Goal: Book appointment/travel/reservation

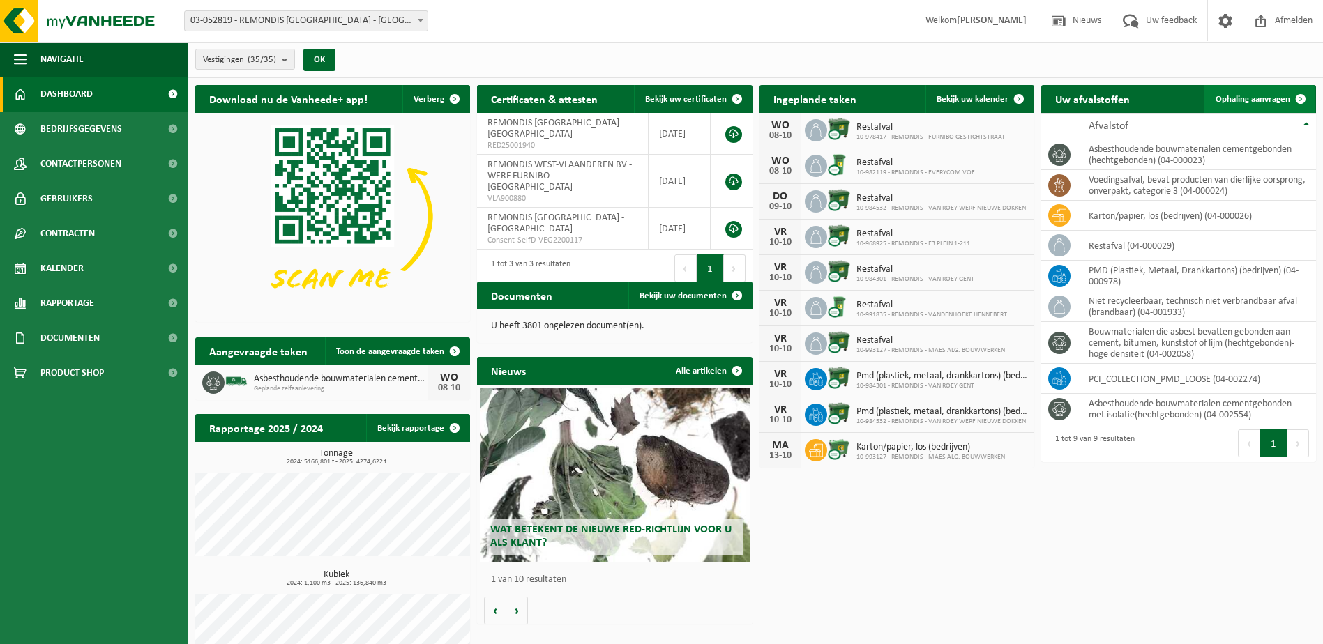
click at [1286, 92] on span at bounding box center [1300, 99] width 28 height 28
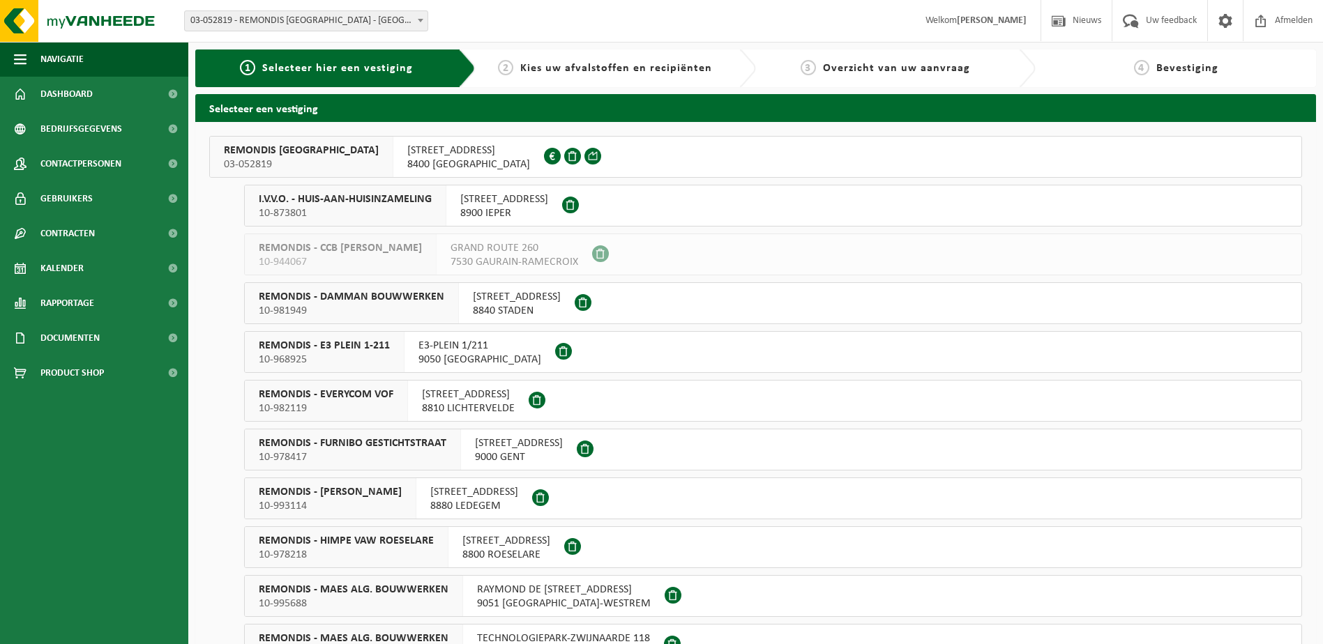
click at [308, 157] on span "REMONDIS WEST-VLAANDEREN" at bounding box center [301, 151] width 155 height 14
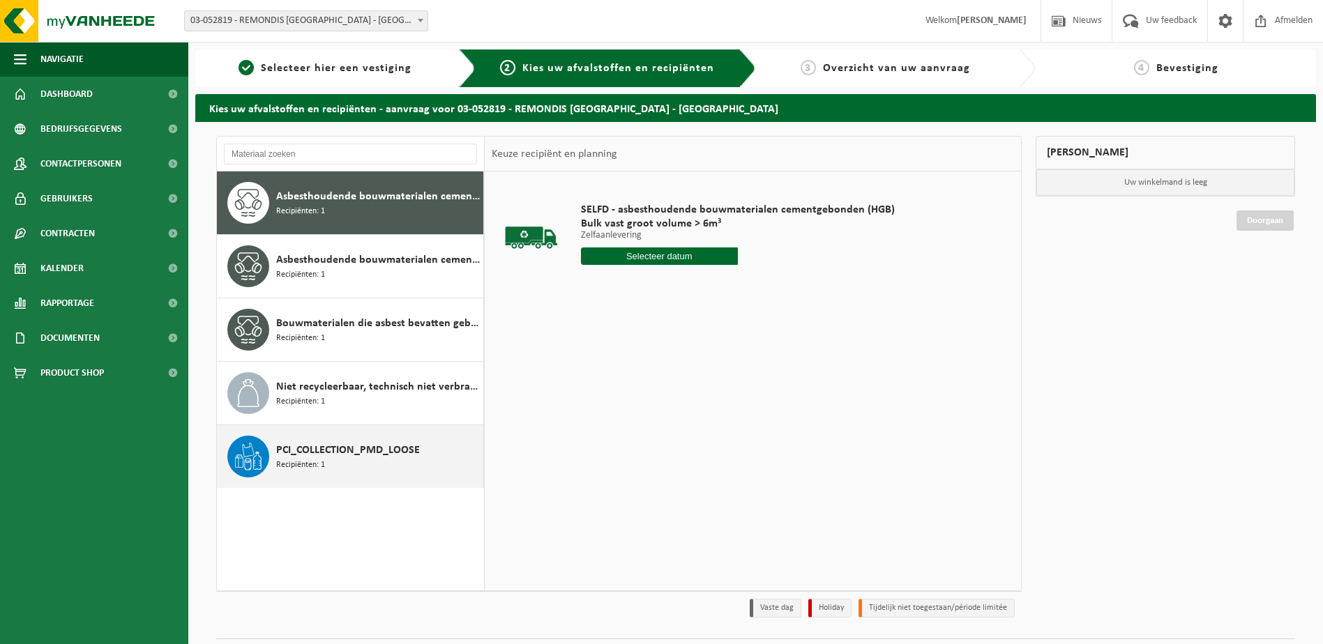
click at [354, 462] on div "PCI_COLLECTION_PMD_LOOSE Recipiënten: 1" at bounding box center [378, 457] width 204 height 42
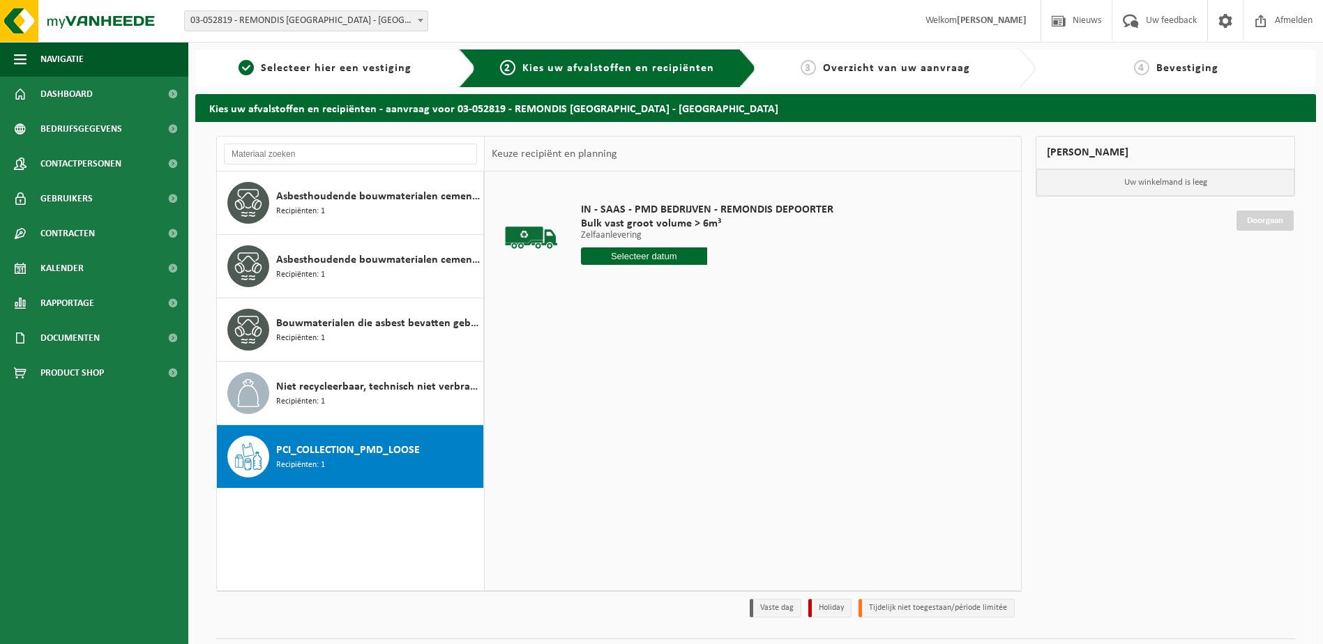
click at [674, 257] on input "text" at bounding box center [644, 256] width 126 height 17
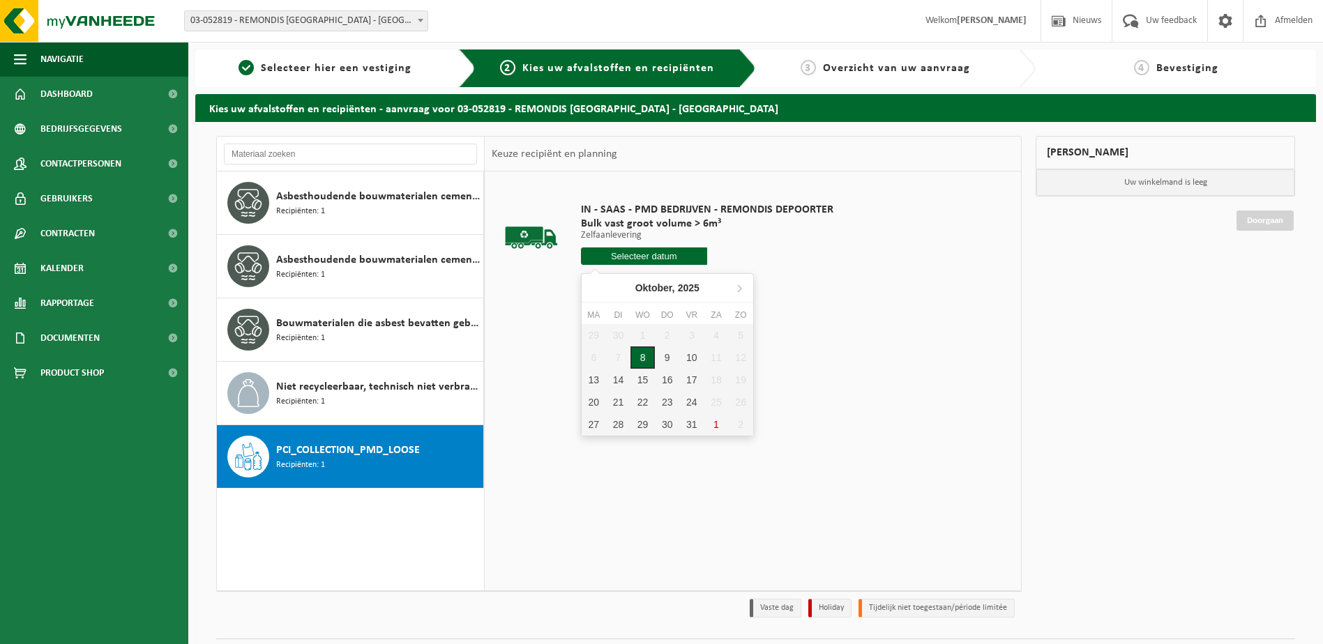
click at [648, 361] on div "8" at bounding box center [642, 358] width 24 height 22
type input "Van 2025-10-08"
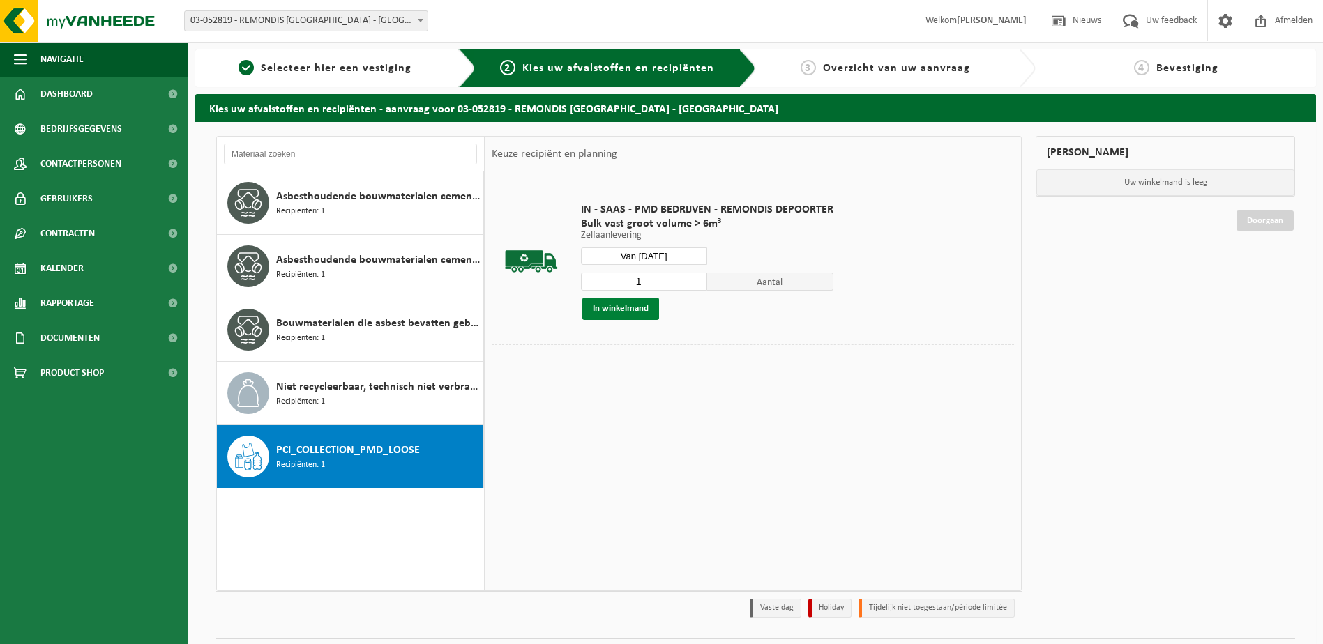
click at [630, 310] on button "In winkelmand" at bounding box center [620, 309] width 77 height 22
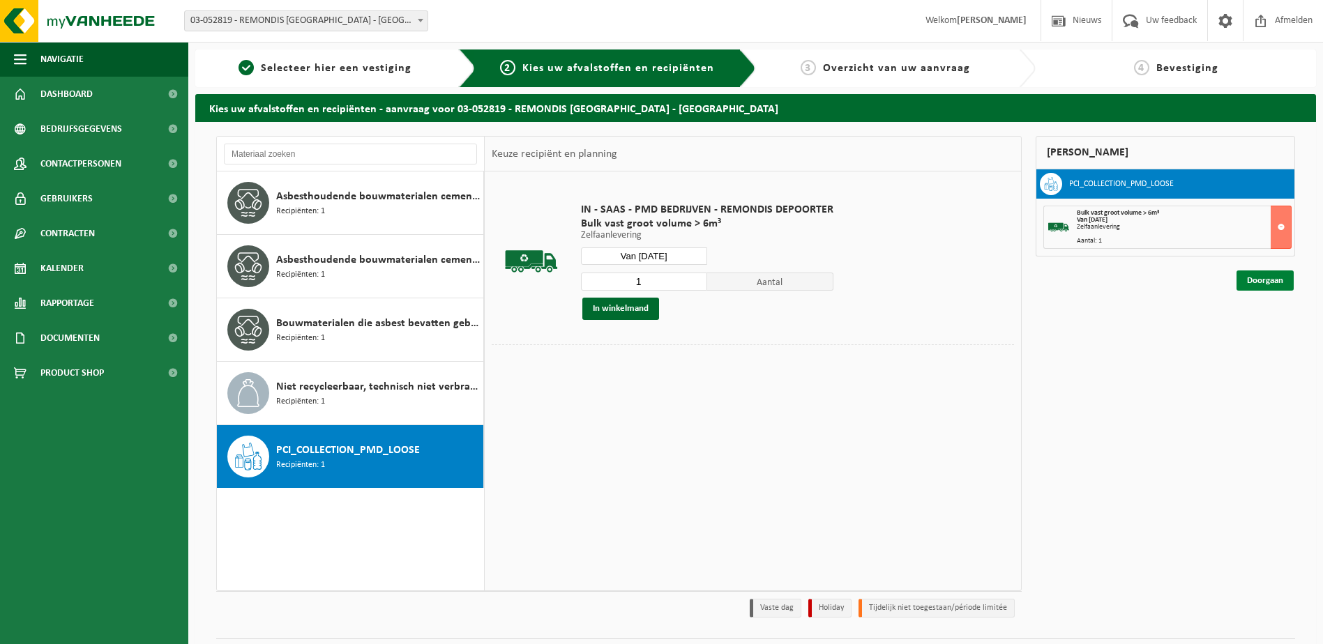
click at [1258, 279] on link "Doorgaan" at bounding box center [1264, 281] width 57 height 20
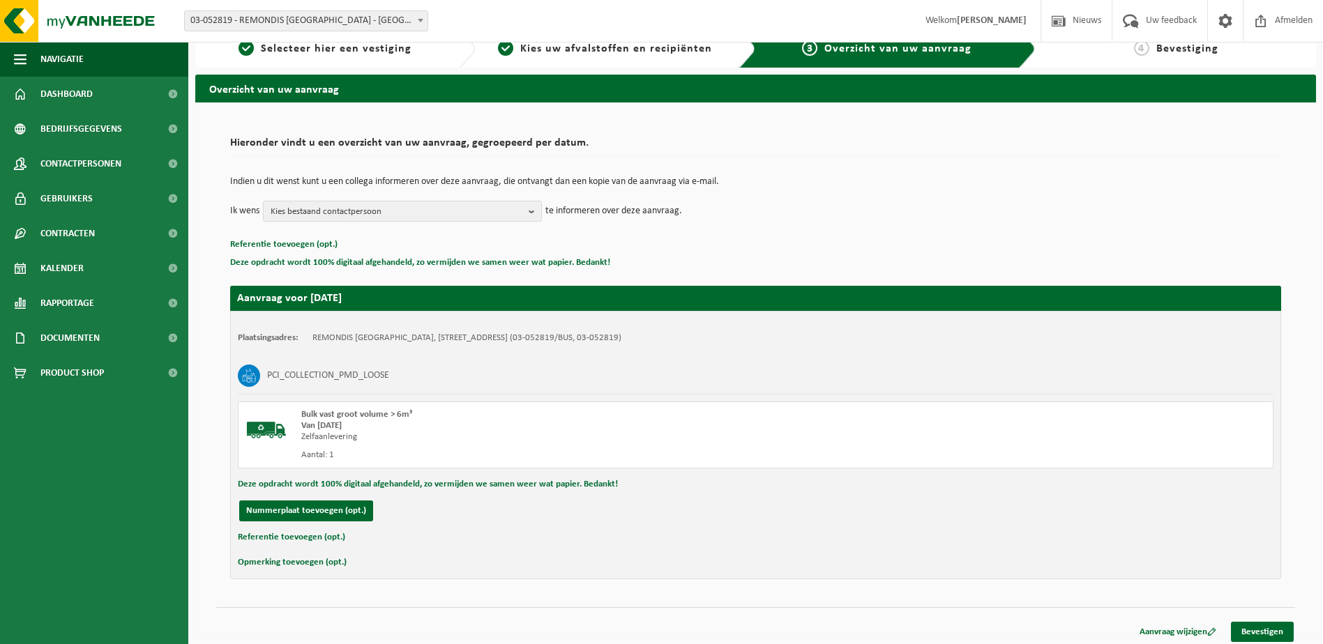
scroll to position [25, 0]
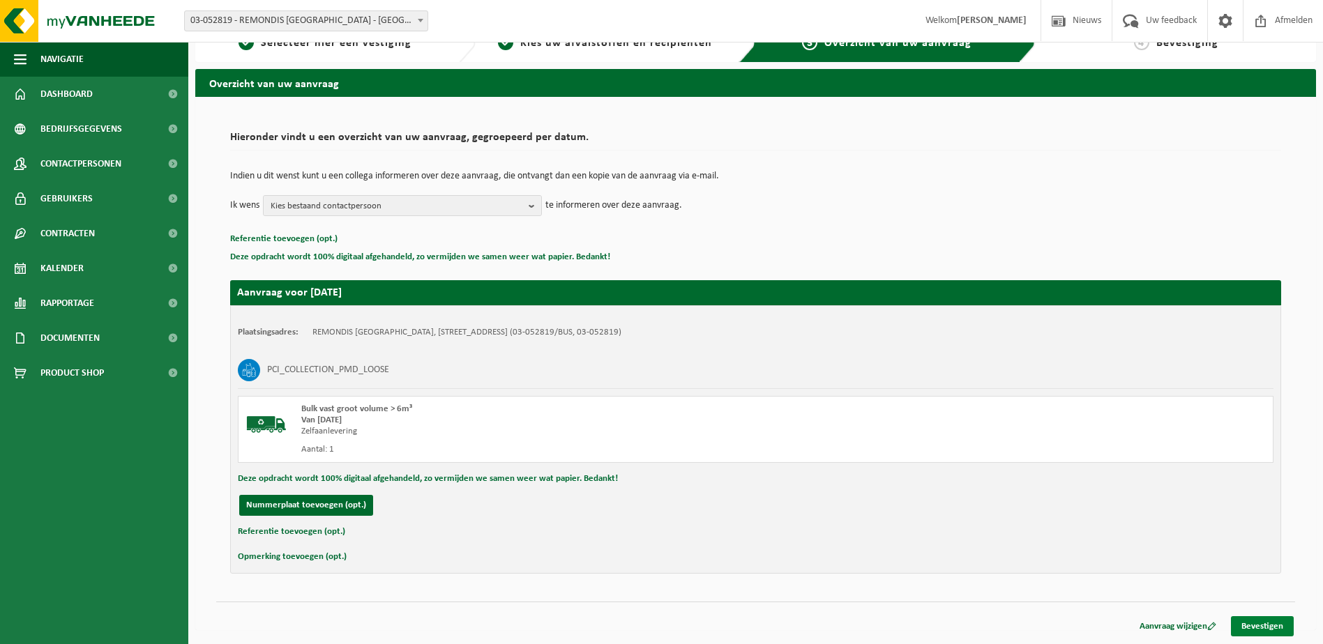
click at [1256, 626] on link "Bevestigen" at bounding box center [1262, 626] width 63 height 20
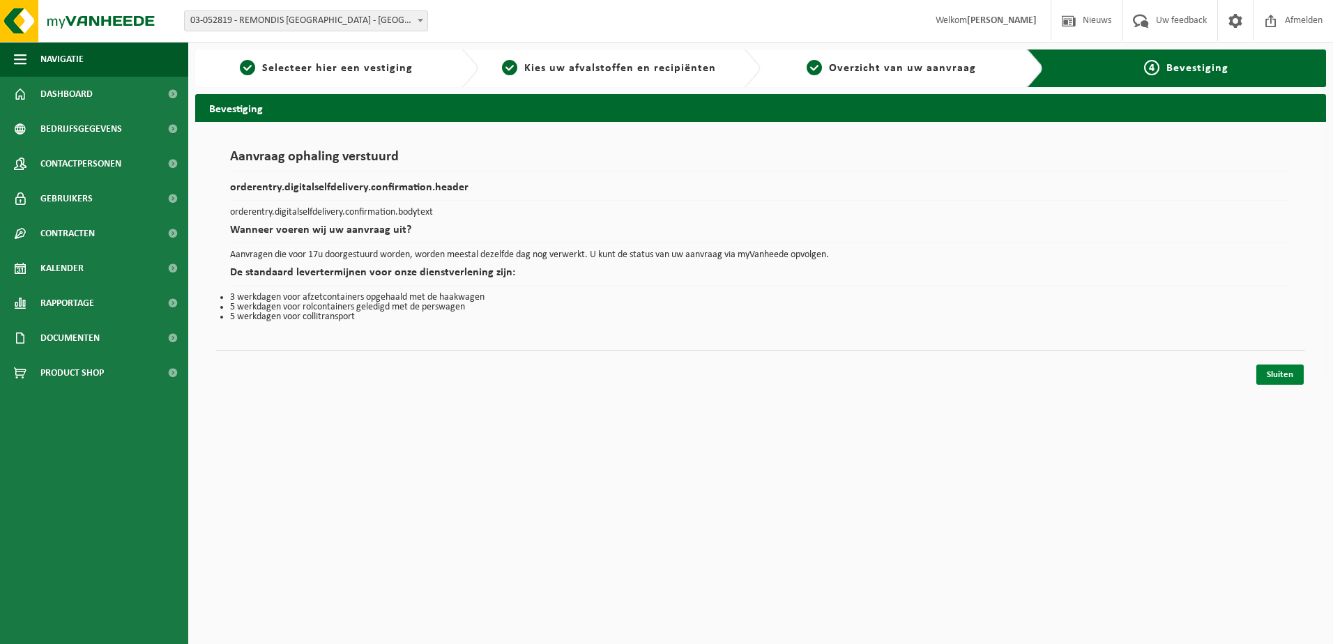
click at [1282, 372] on link "Sluiten" at bounding box center [1279, 375] width 47 height 20
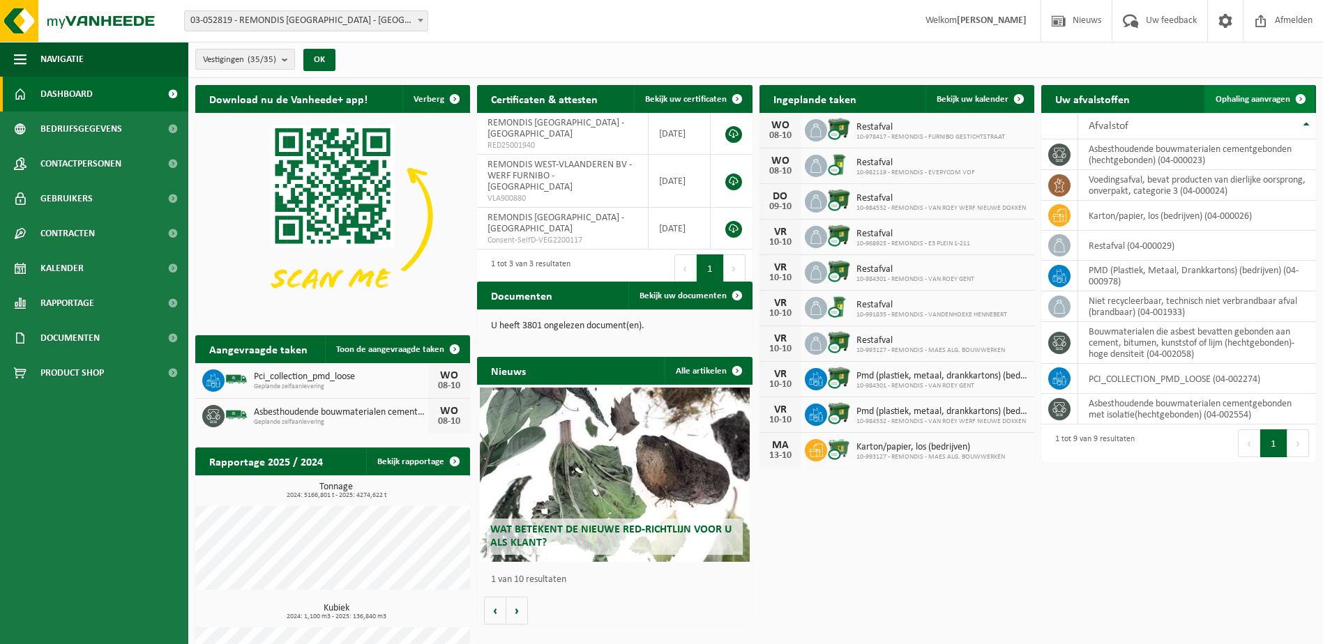
click at [1249, 96] on span "Ophaling aanvragen" at bounding box center [1252, 99] width 75 height 9
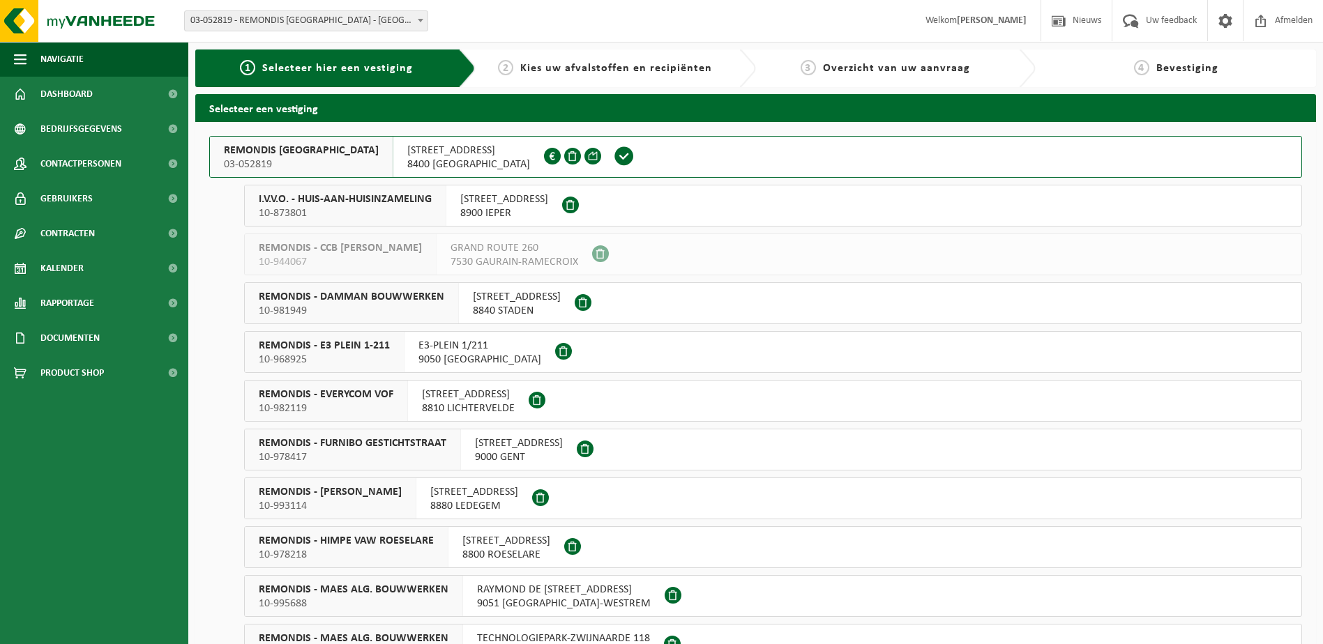
click at [257, 161] on span "03-052819" at bounding box center [301, 165] width 155 height 14
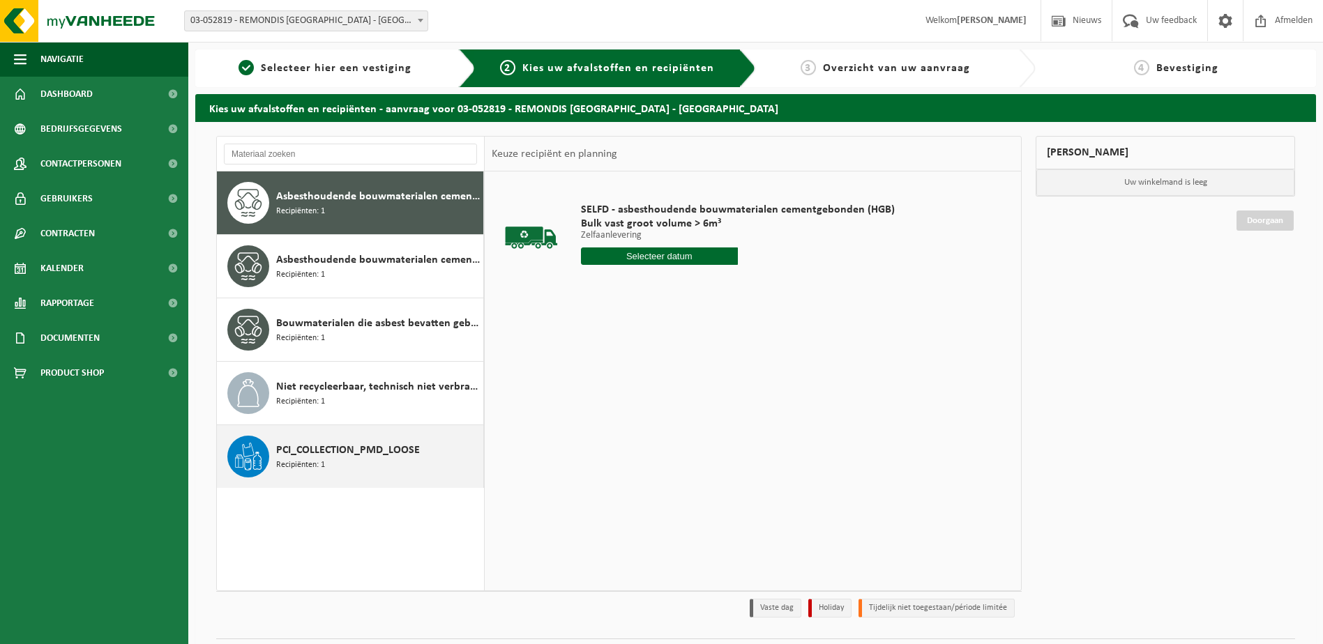
click at [260, 465] on icon at bounding box center [248, 457] width 28 height 28
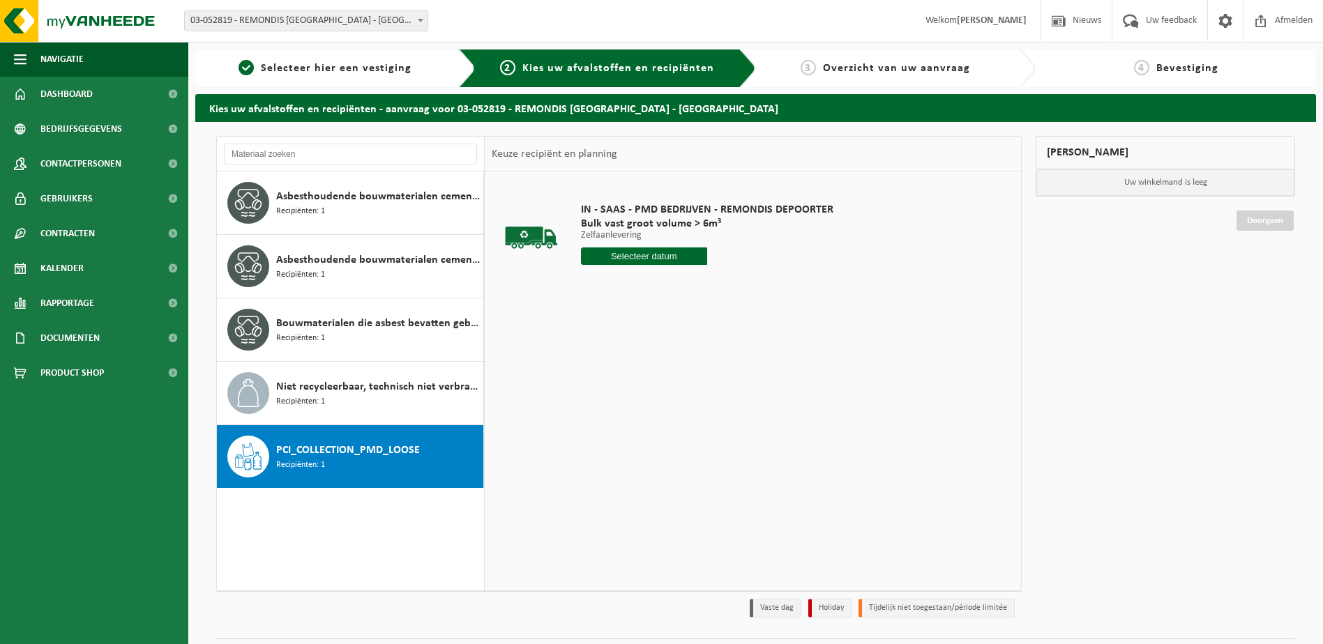
click at [611, 257] on input "text" at bounding box center [644, 256] width 126 height 17
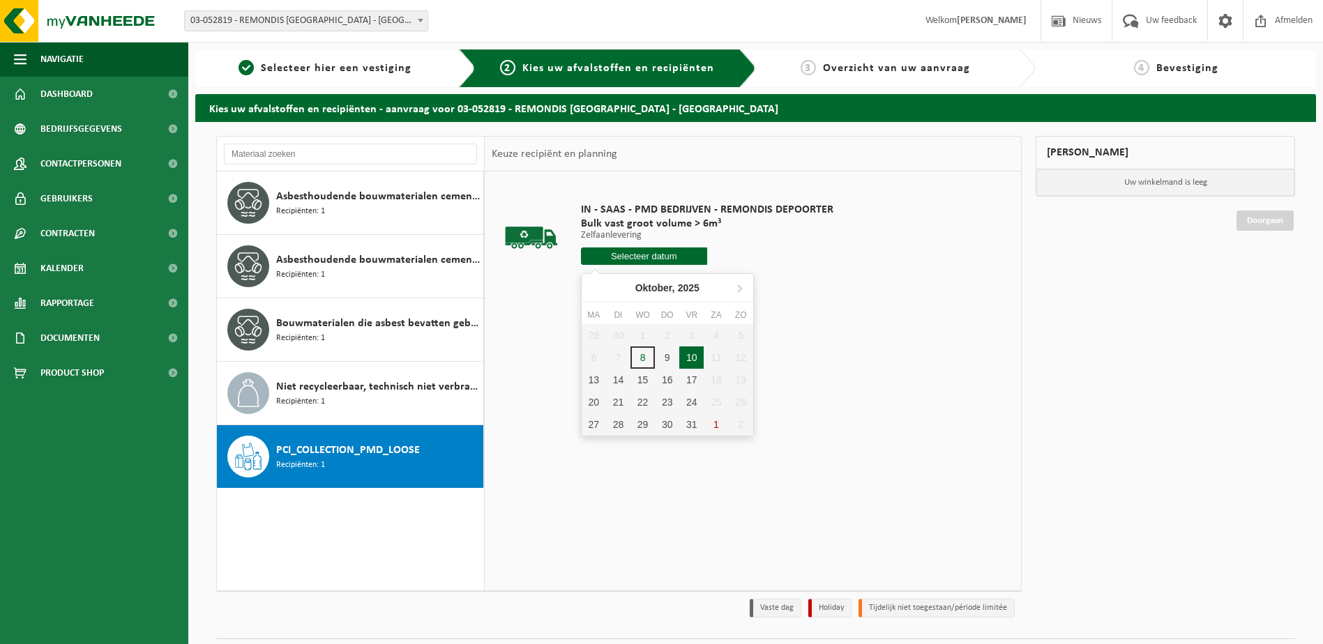
click at [687, 358] on div "10" at bounding box center [691, 358] width 24 height 22
type input "Van 2025-10-10"
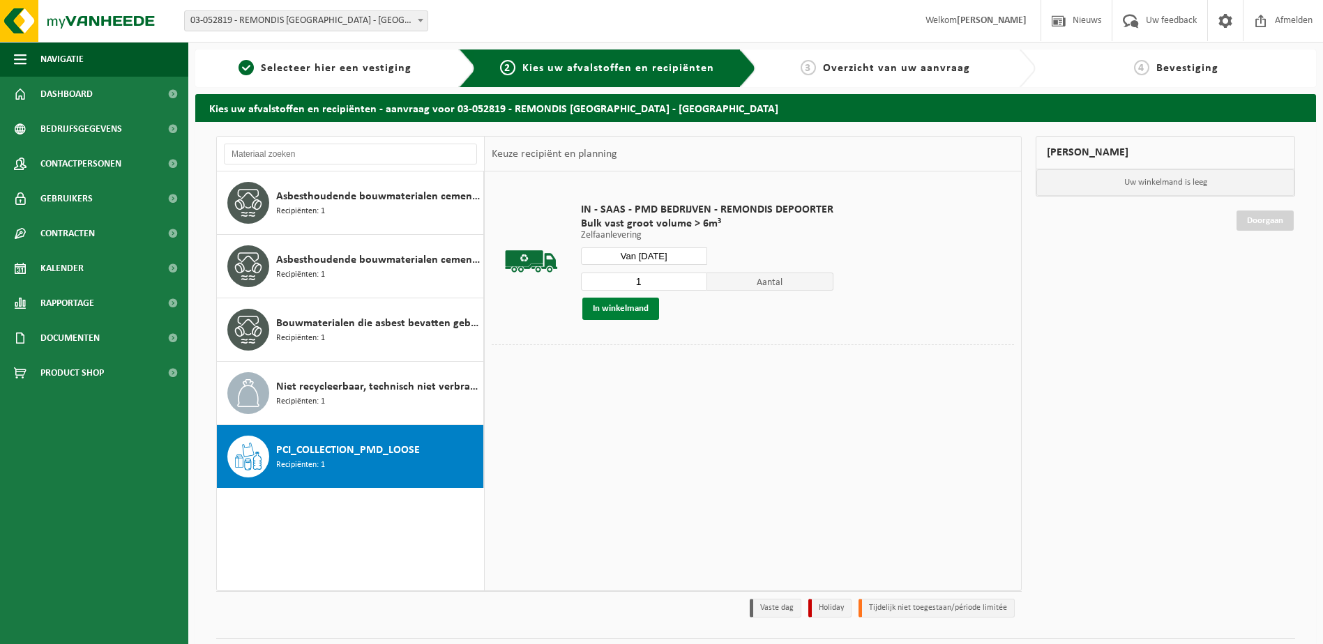
click at [646, 310] on button "In winkelmand" at bounding box center [620, 309] width 77 height 22
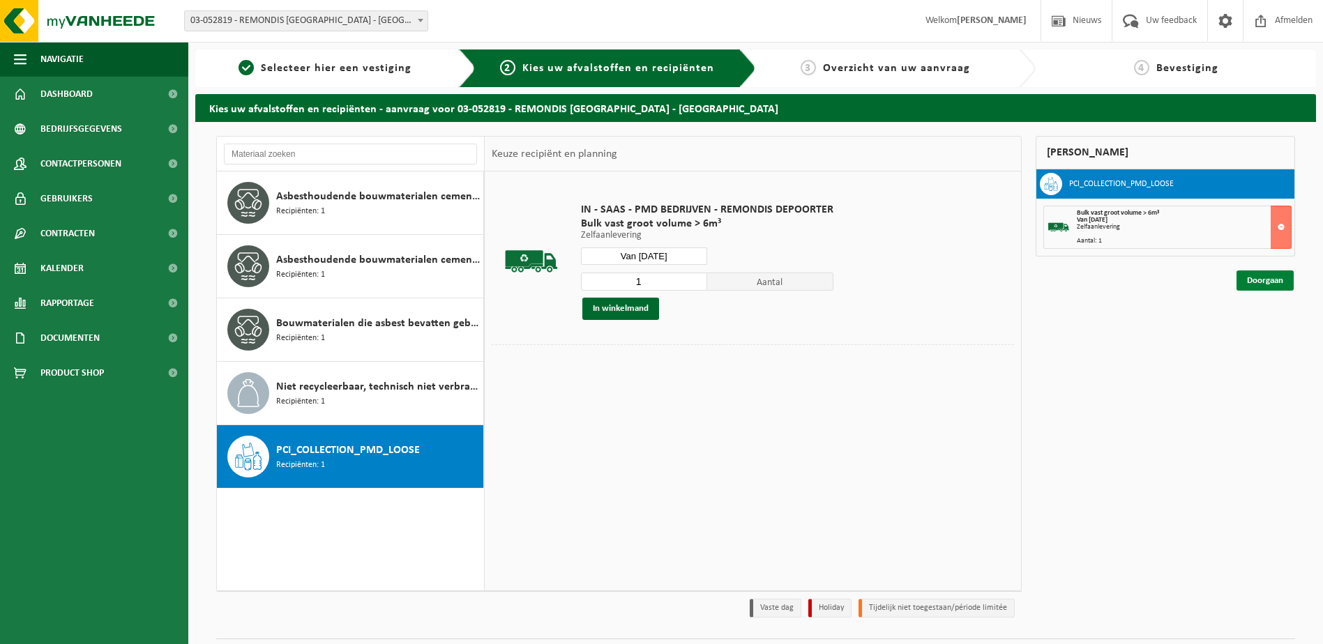
click at [1274, 280] on link "Doorgaan" at bounding box center [1264, 281] width 57 height 20
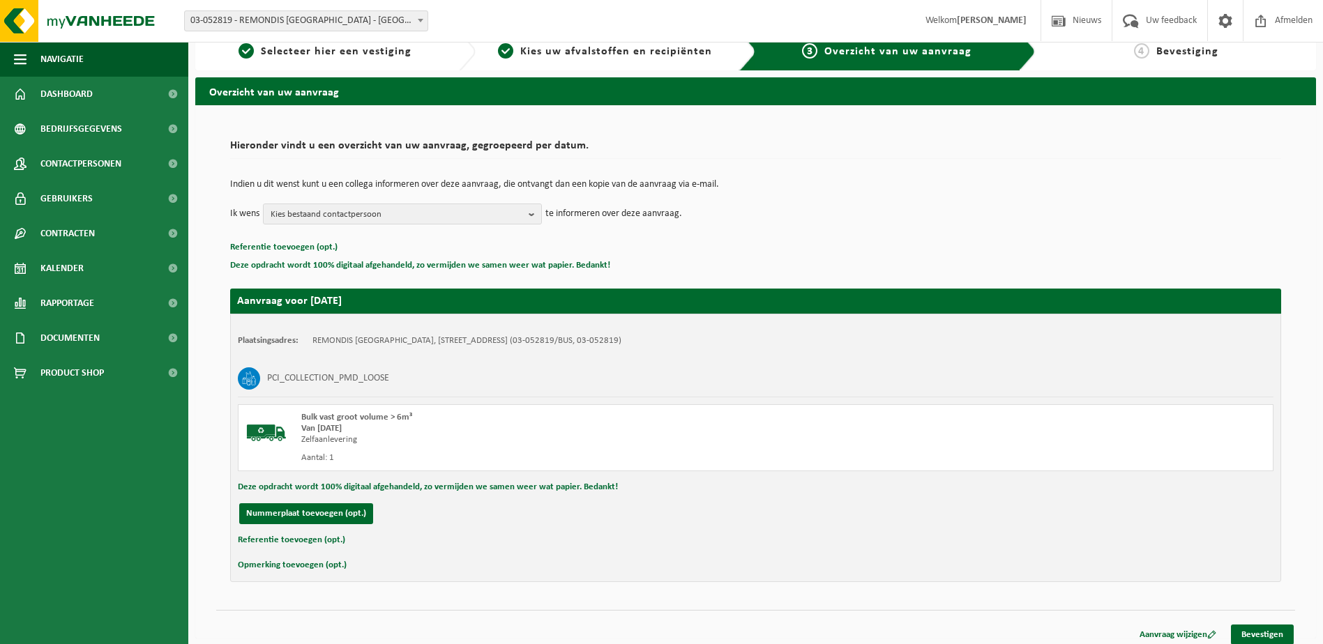
scroll to position [25, 0]
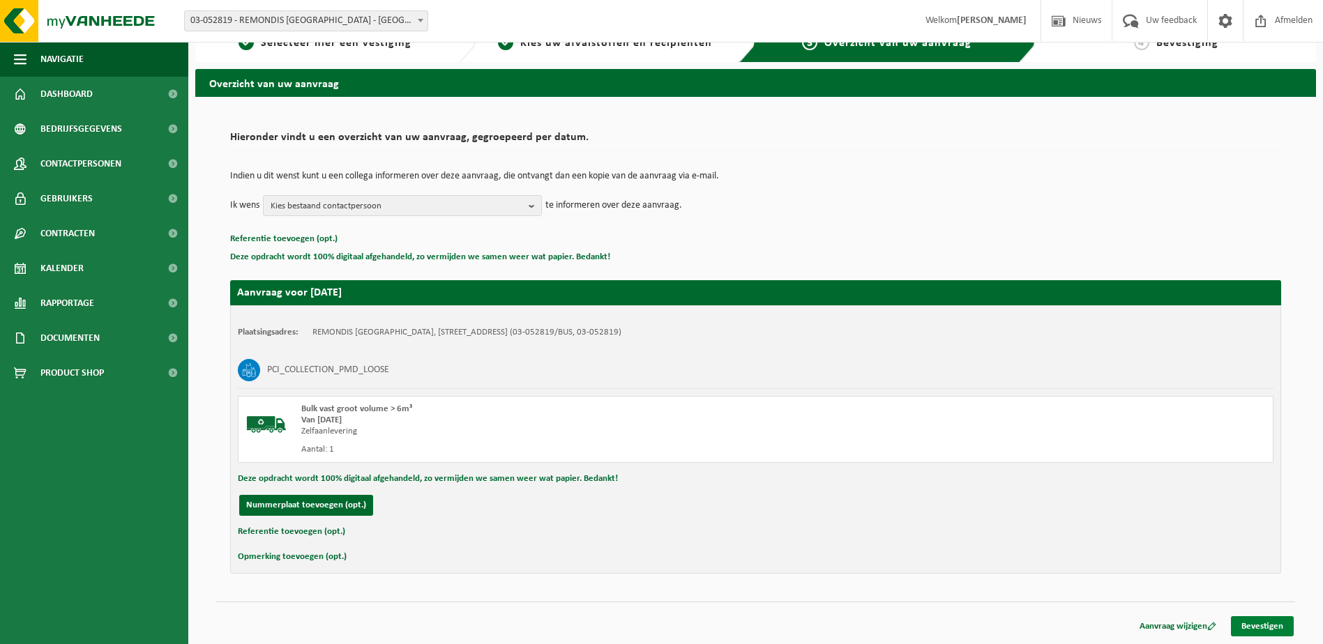
click at [1281, 628] on link "Bevestigen" at bounding box center [1262, 626] width 63 height 20
